Goal: Check status: Check status

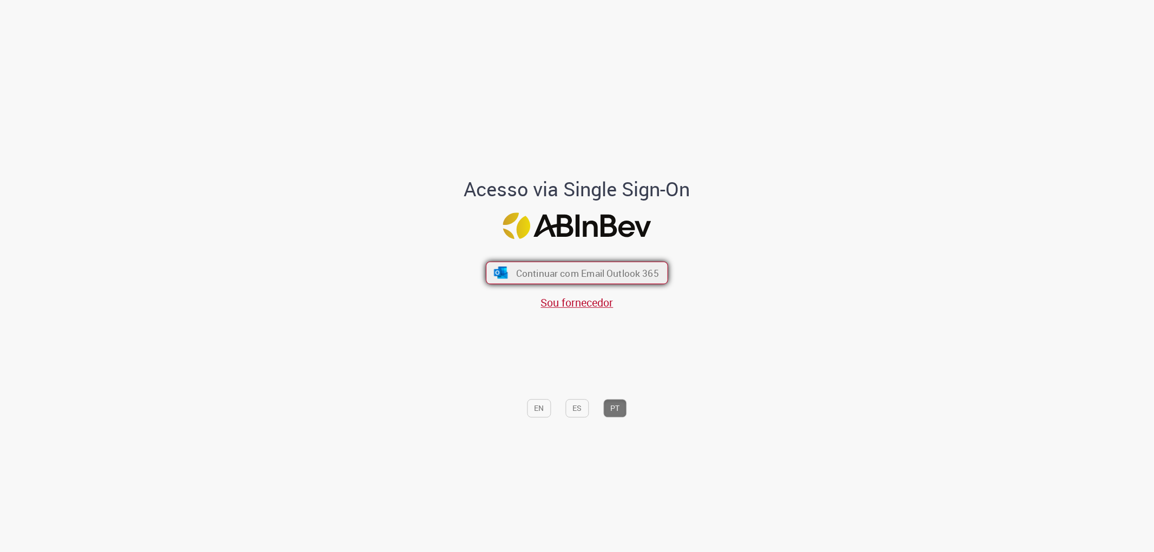
click at [555, 270] on span "Continuar com Email Outlook 365" at bounding box center [587, 273] width 143 height 12
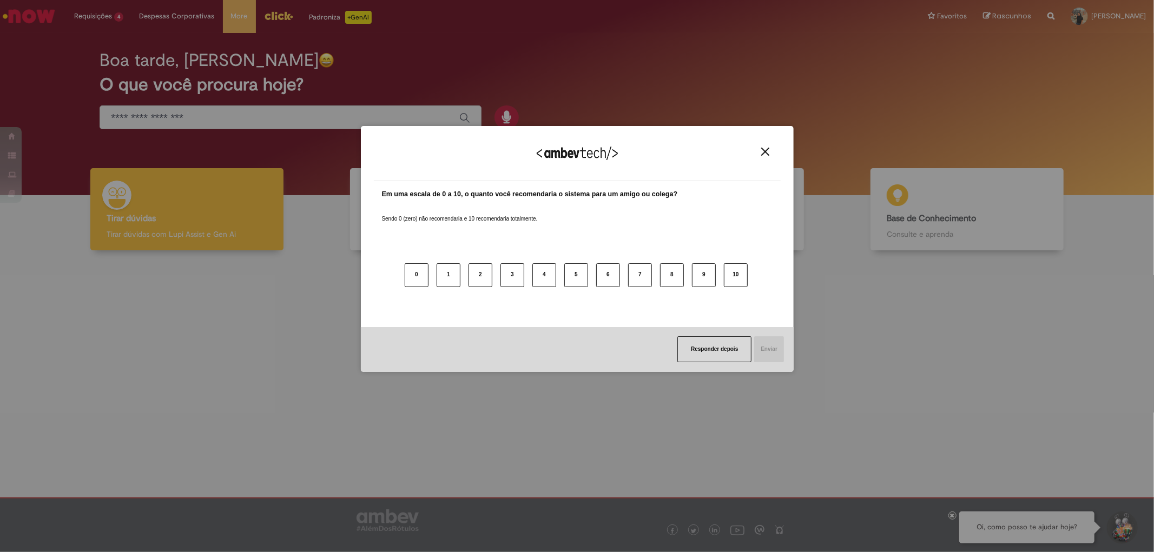
click at [768, 151] on img "Close" at bounding box center [765, 152] width 8 height 8
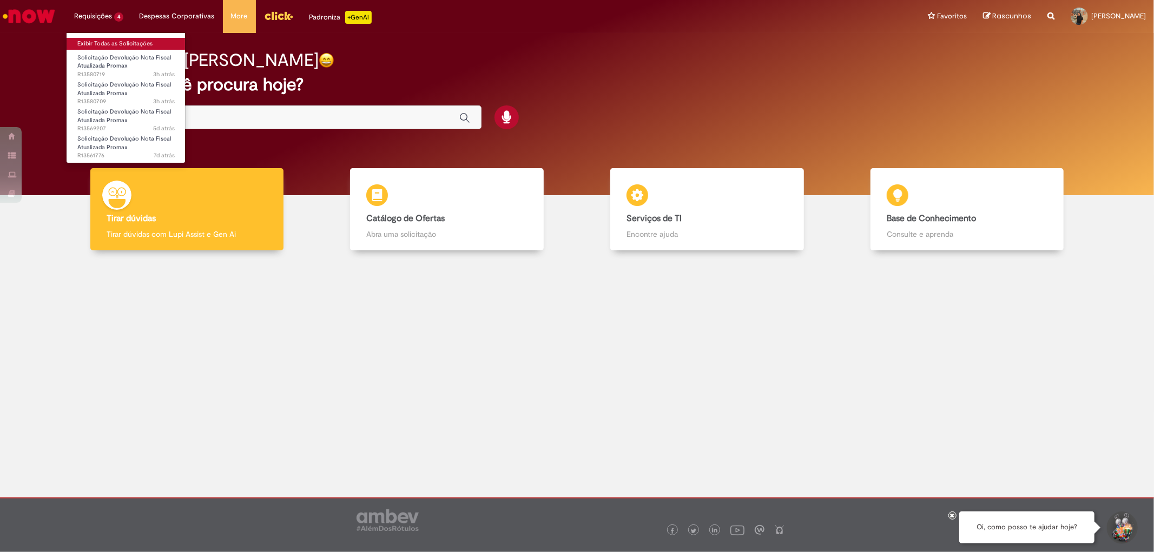
click at [92, 41] on link "Exibir Todas as Solicitações" at bounding box center [126, 44] width 119 height 12
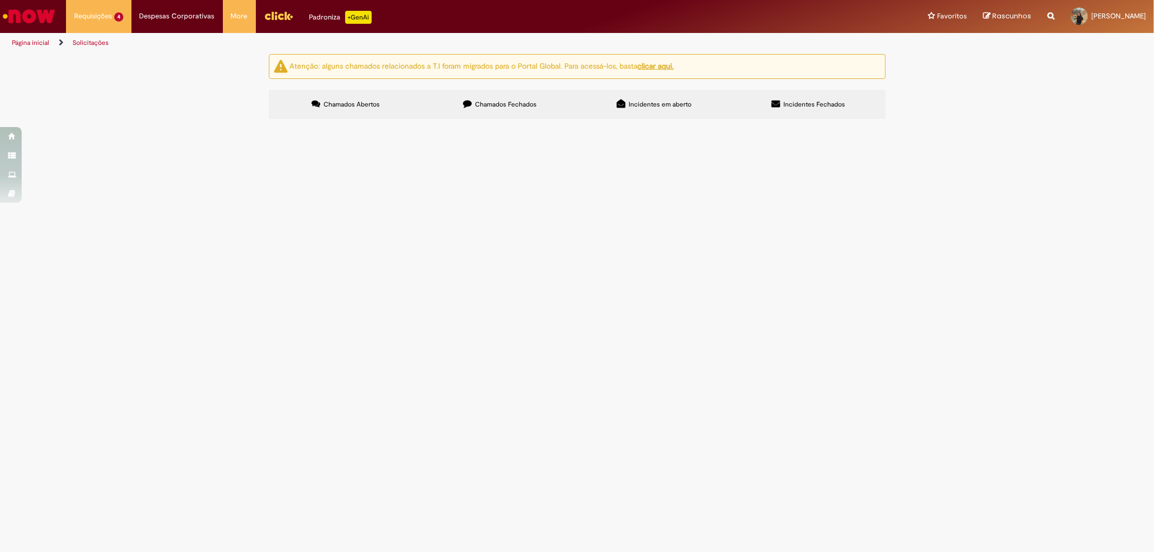
click at [0, 0] on span "Em Validação" at bounding box center [0, 0] width 0 height 0
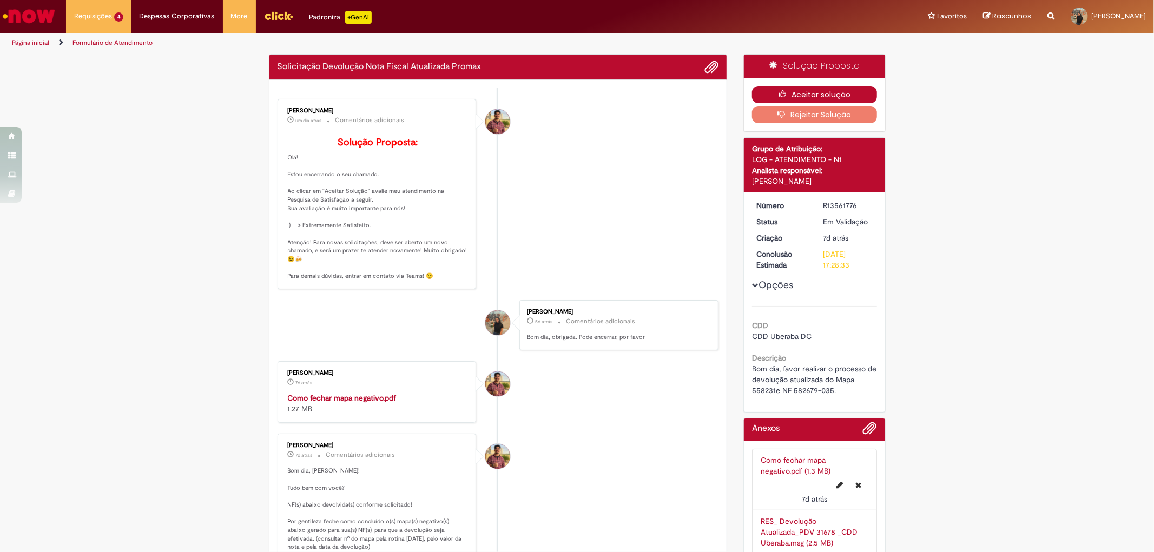
click at [801, 93] on button "Aceitar solução" at bounding box center [814, 94] width 125 height 17
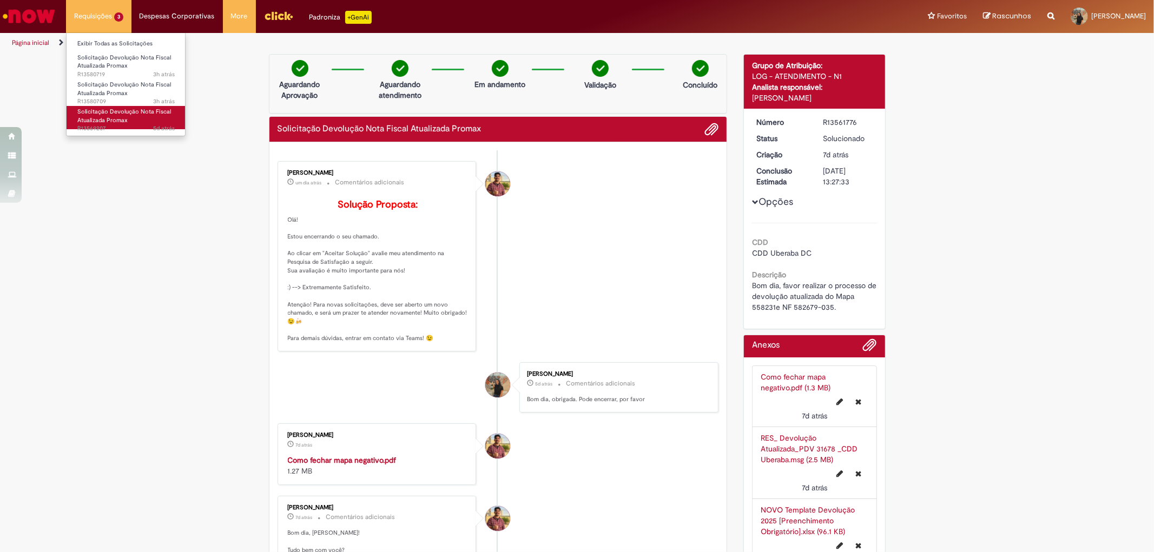
click at [97, 115] on span "Solicitação Devolução Nota Fiscal Atualizada Promax" at bounding box center [124, 116] width 94 height 17
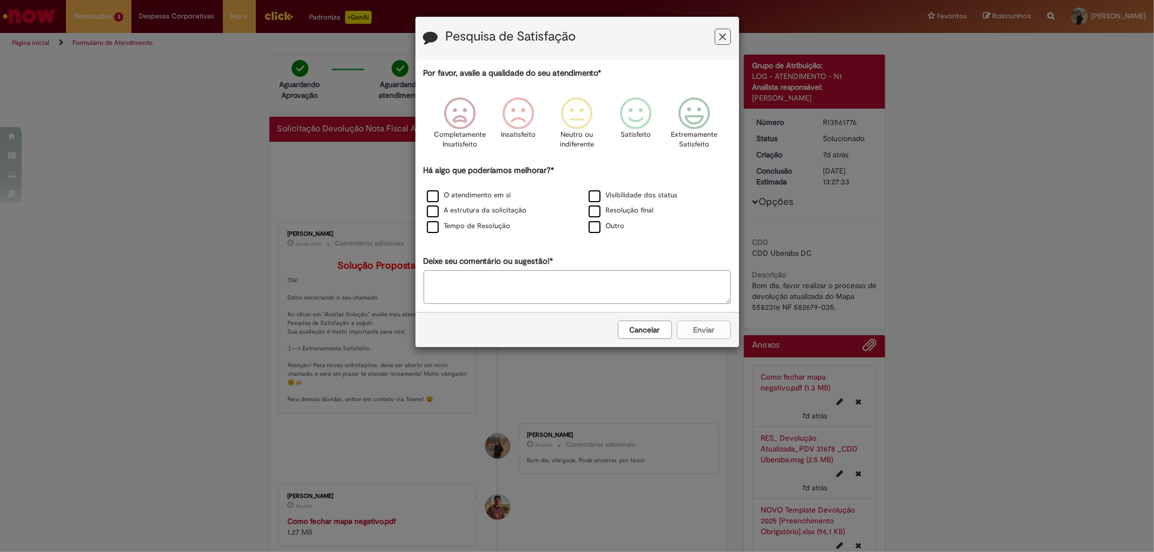
click at [718, 36] on button "Feedback" at bounding box center [722, 37] width 16 height 16
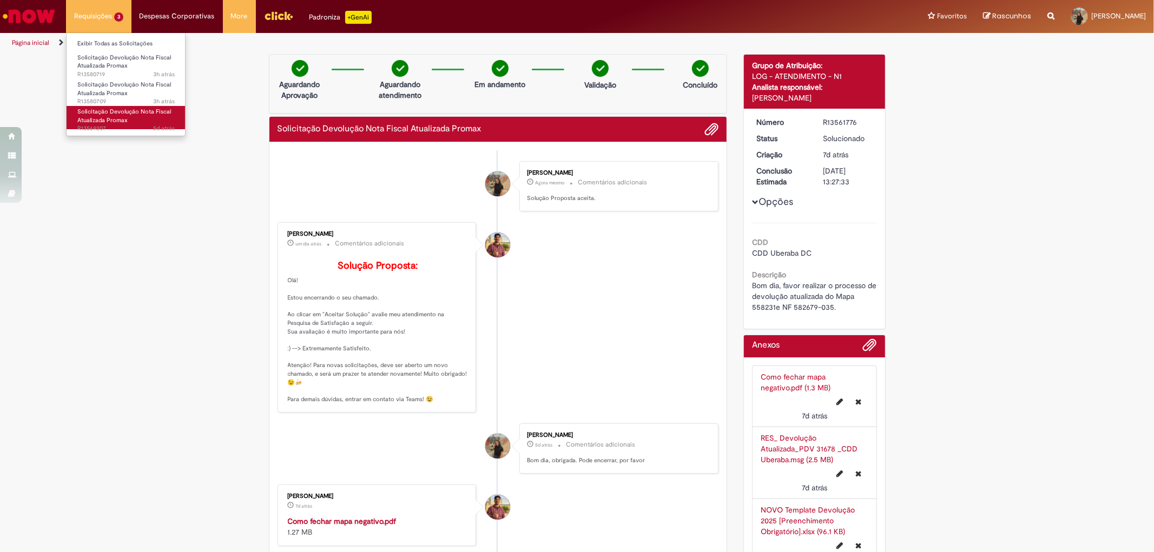
click at [100, 124] on span "5d atrás 5 dias atrás R13569207" at bounding box center [125, 128] width 97 height 9
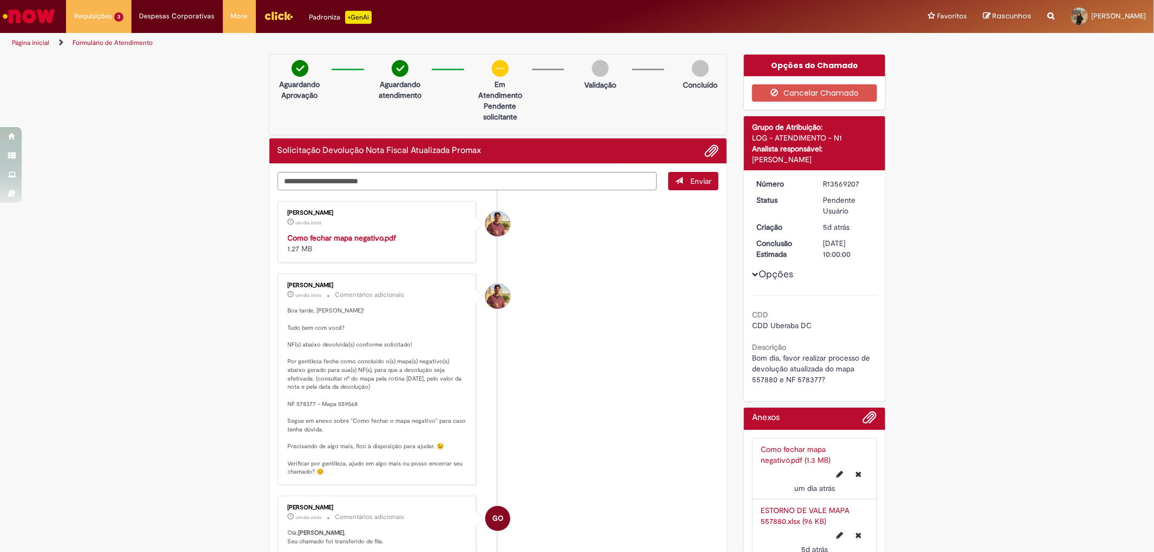
click at [338, 401] on p "Boa tarde, [PERSON_NAME]! Tudo bem com você? NF(s) abaixo devolvida(s) conforme…" at bounding box center [378, 392] width 180 height 170
click at [338, 401] on p "Boa tarde, Ellen! Tudo bem com você? NF(s) abaixo devolvida(s) conforme solicit…" at bounding box center [378, 392] width 180 height 170
click at [337, 403] on p "Boa tarde, Ellen! Tudo bem com você? NF(s) abaixo devolvida(s) conforme solicit…" at bounding box center [378, 392] width 180 height 170
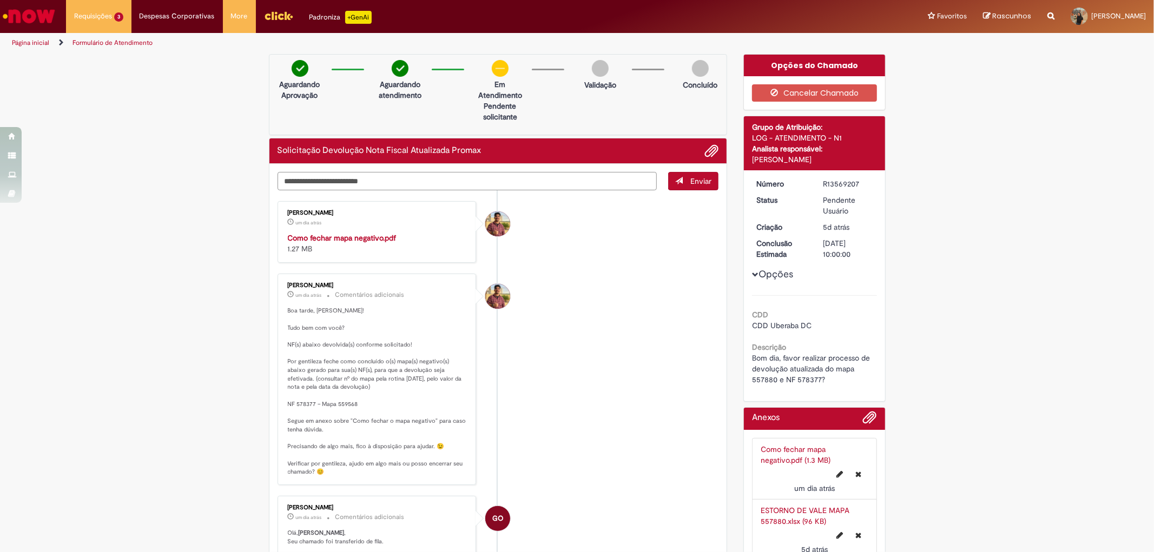
click at [352, 175] on textarea "Digite sua mensagem aqui..." at bounding box center [467, 181] width 380 height 18
type textarea "**********"
